Goal: Navigation & Orientation: Find specific page/section

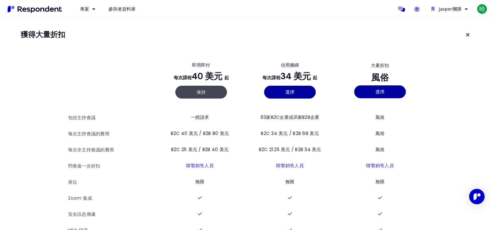
click at [0, 108] on div "獲得大量折扣 查看所有計劃詳情 即用即付 每次課程 40 美元 起 保持 方法成本 隨選參與者 每次主持會議 B2C 40 美元 / B2B 80 美元 每場…" at bounding box center [245, 141] width 491 height 247
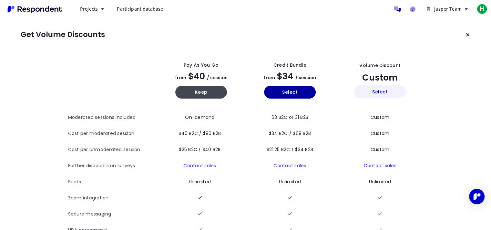
click at [382, 95] on button "Select" at bounding box center [380, 92] width 52 height 13
click at [48, 12] on img "Main navigation" at bounding box center [34, 9] width 59 height 11
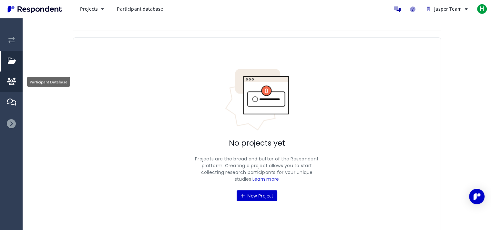
click at [14, 77] on link "Participant Database" at bounding box center [12, 82] width 22 height 21
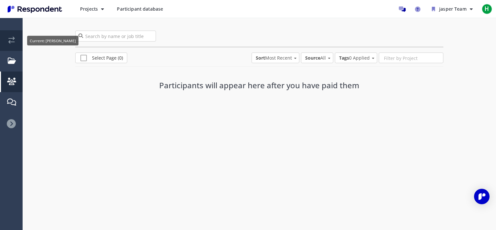
click at [13, 40] on em "Current: jasper" at bounding box center [11, 40] width 6 height 7
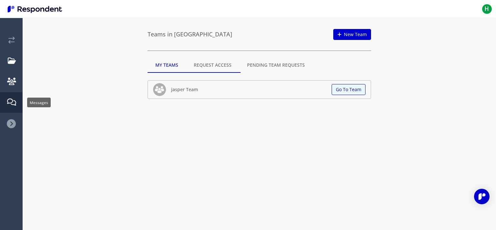
click at [10, 102] on em "Messages" at bounding box center [11, 102] width 9 height 7
